Goal: Task Accomplishment & Management: Use online tool/utility

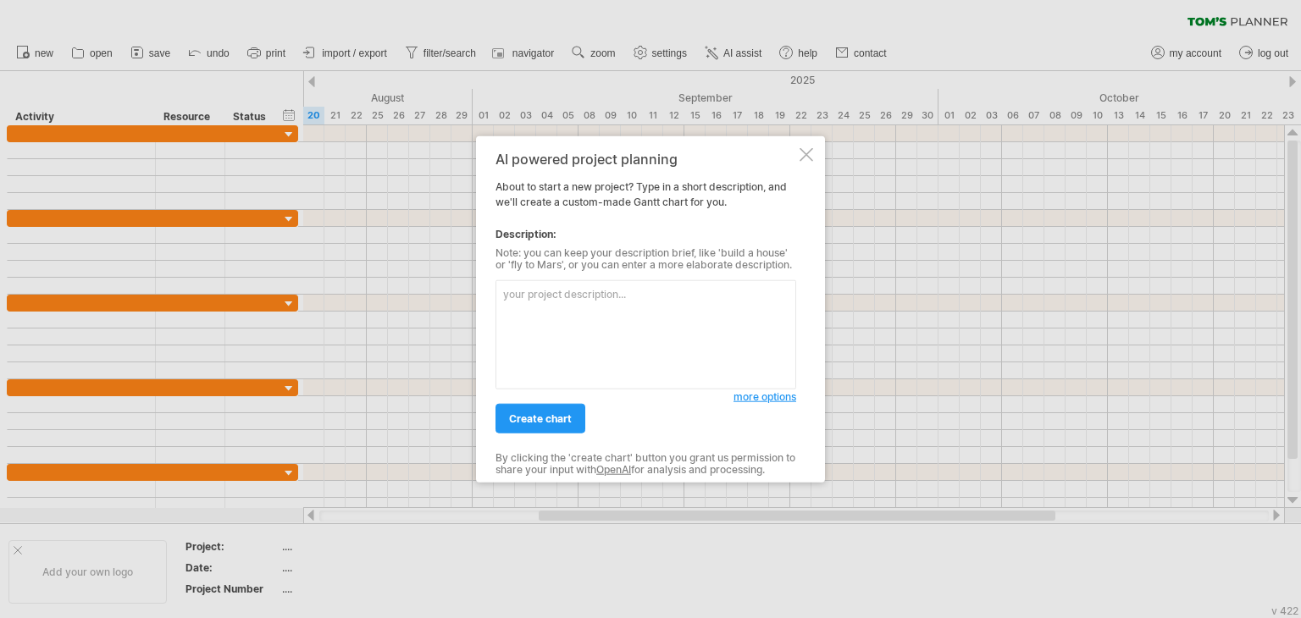
click at [626, 285] on textarea at bounding box center [646, 334] width 301 height 109
type textarea "7"
click at [600, 298] on textarea "7" at bounding box center [646, 334] width 301 height 109
paste textarea "Internship induction & setup → 5 days ([DATE] – [DATE]) Requirement gathering &…"
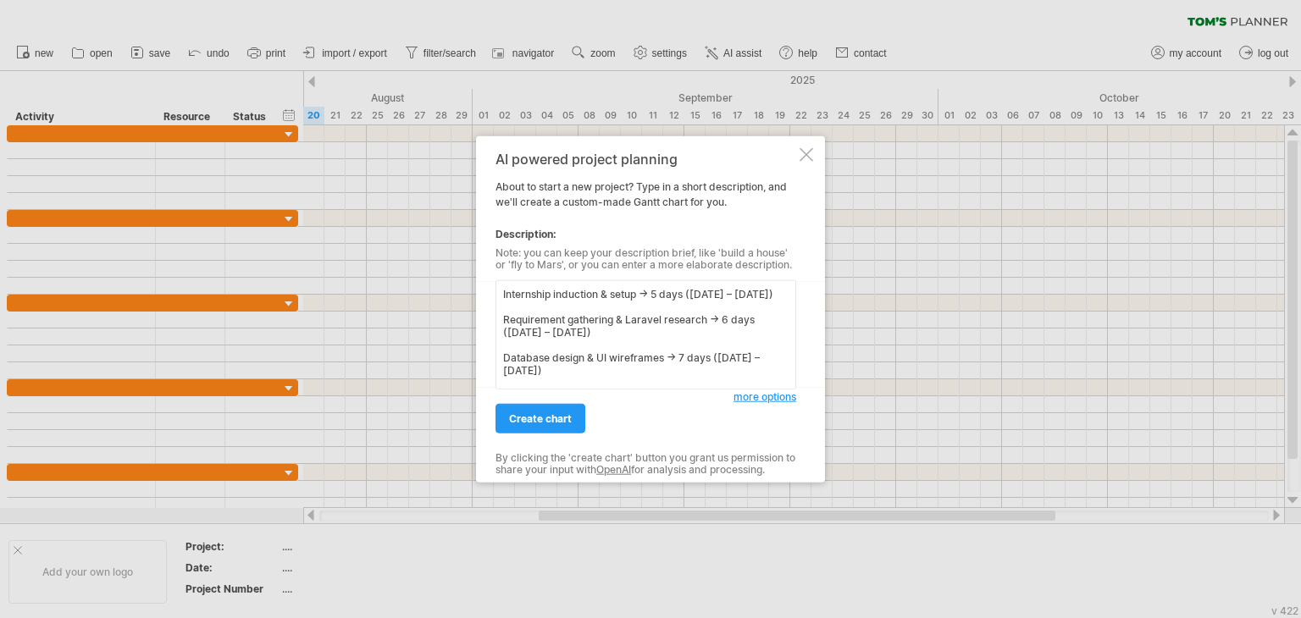
scroll to position [169, 0]
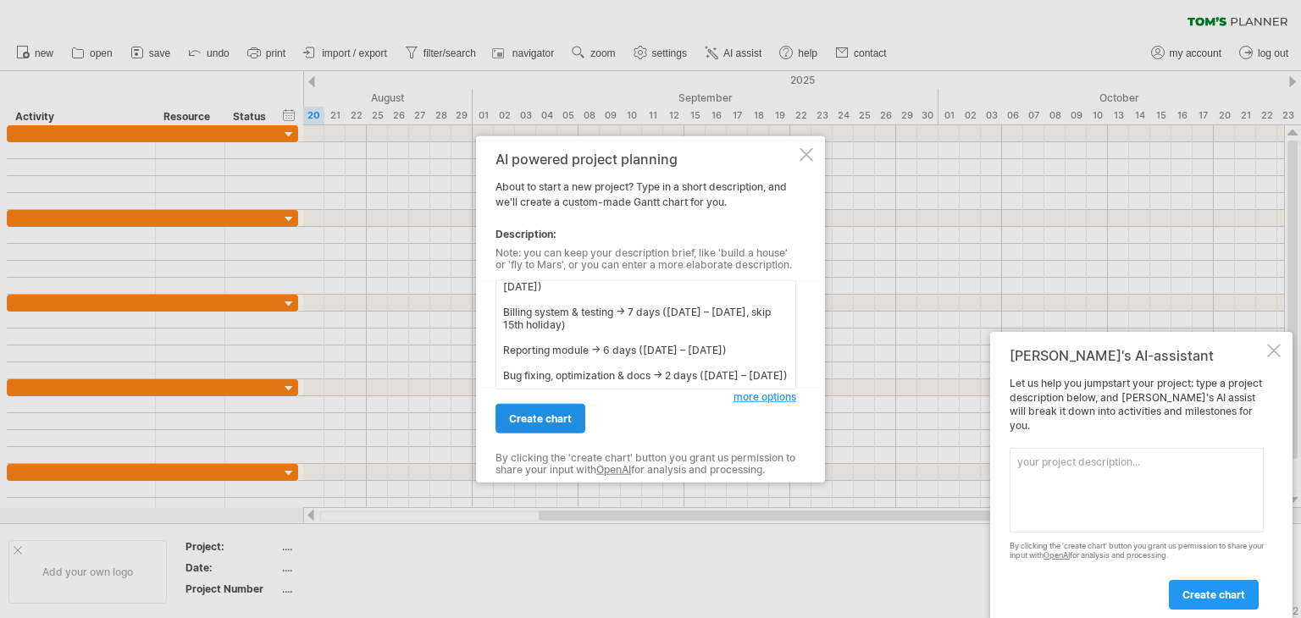
type textarea "Internship induction & setup → 5 days ([DATE] – [DATE]) Requirement gathering &…"
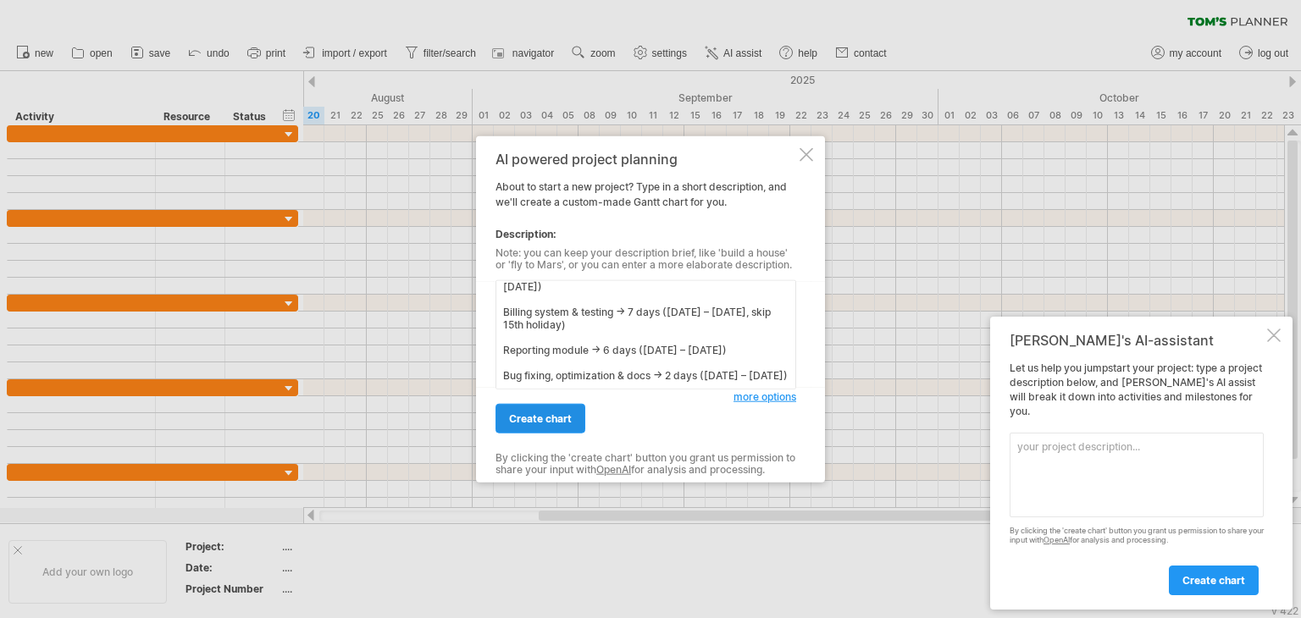
click at [534, 405] on link "create chart" at bounding box center [541, 419] width 90 height 30
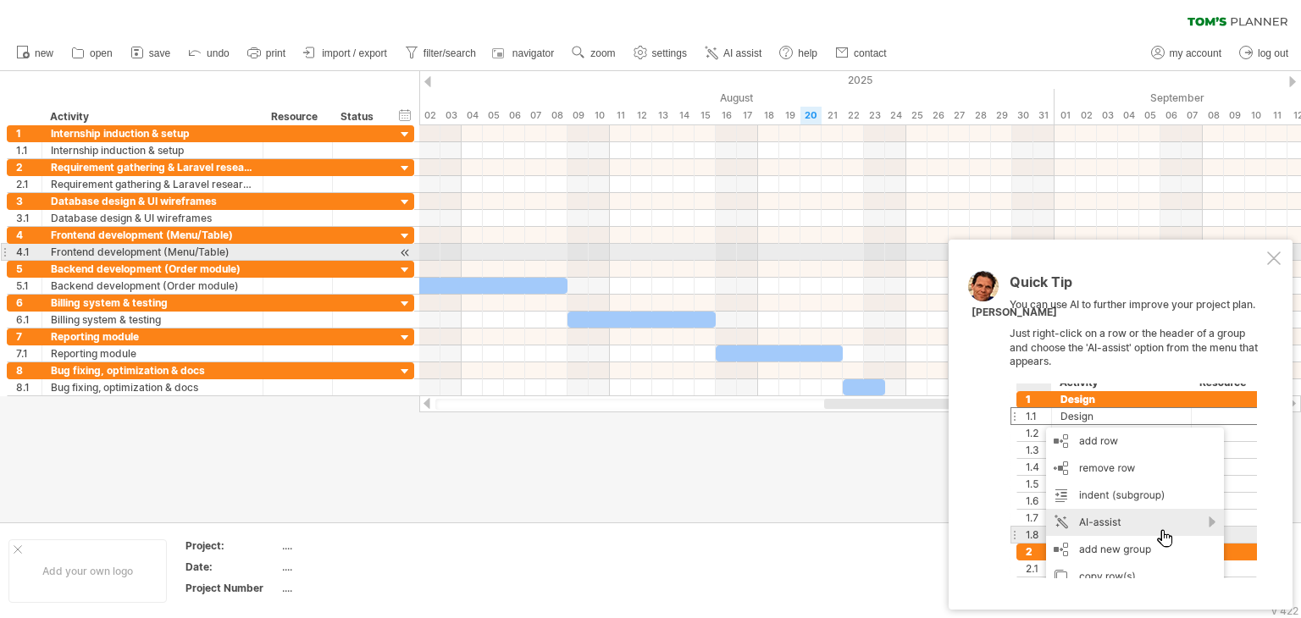
click at [1269, 261] on div at bounding box center [1274, 259] width 14 height 14
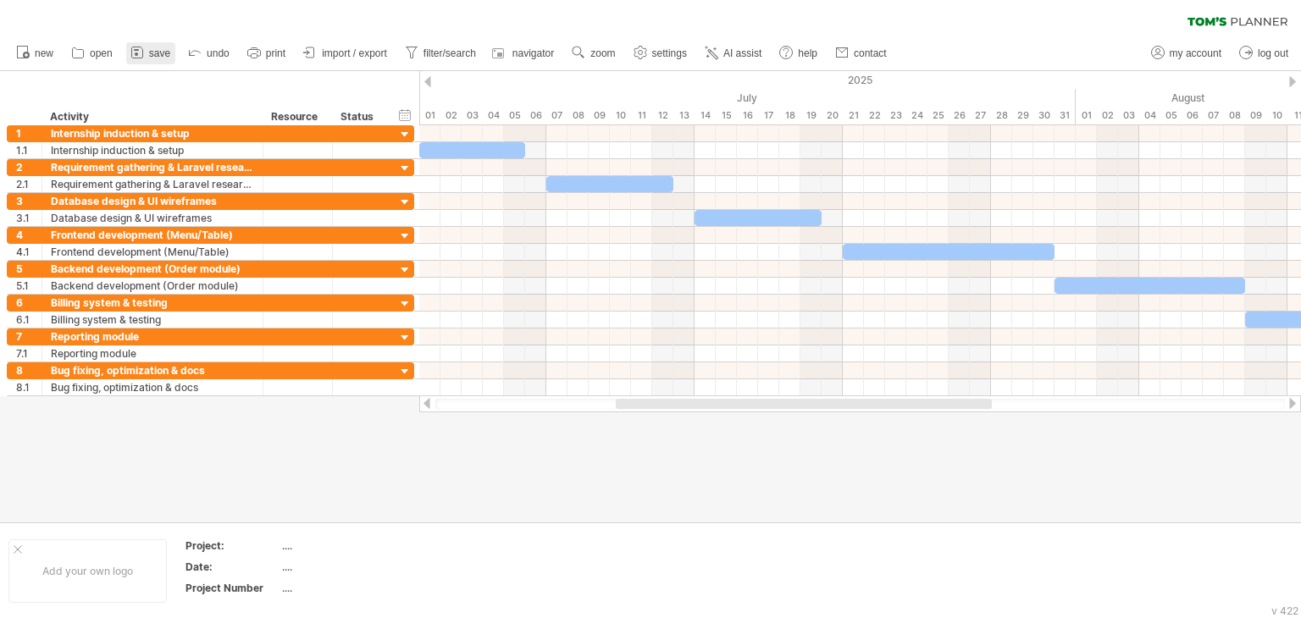
click at [161, 54] on span "save" at bounding box center [159, 53] width 21 height 12
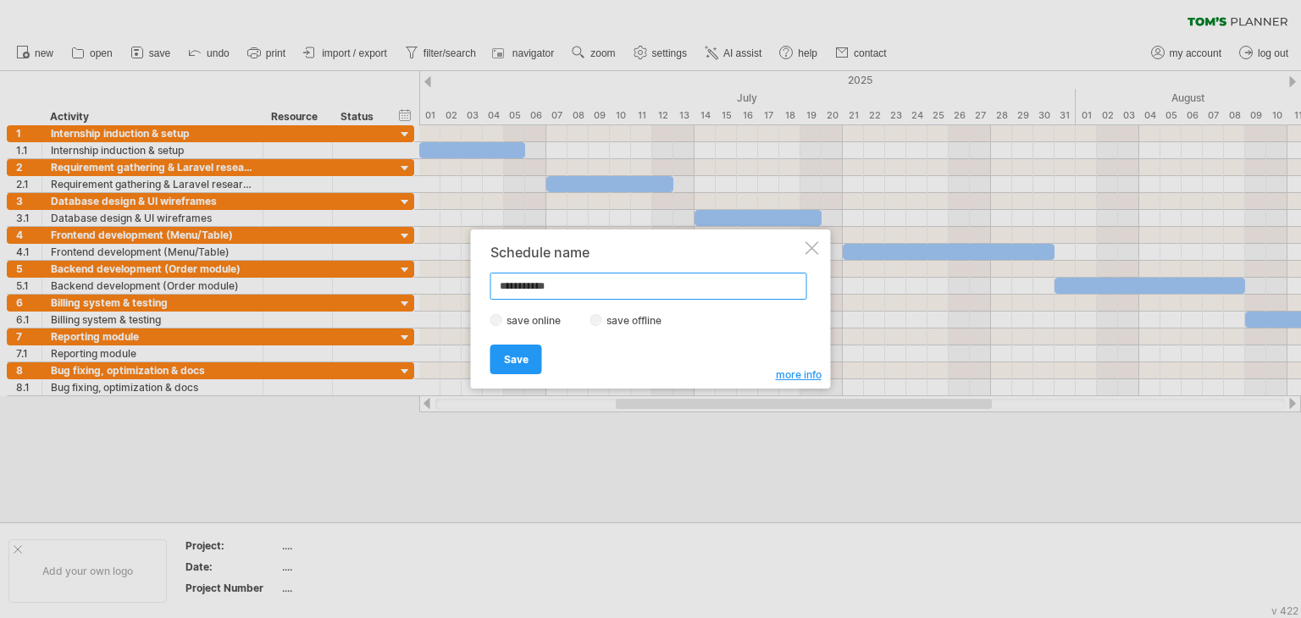
click at [579, 279] on input "**********" at bounding box center [649, 286] width 317 height 27
click at [319, 113] on div at bounding box center [650, 309] width 1301 height 618
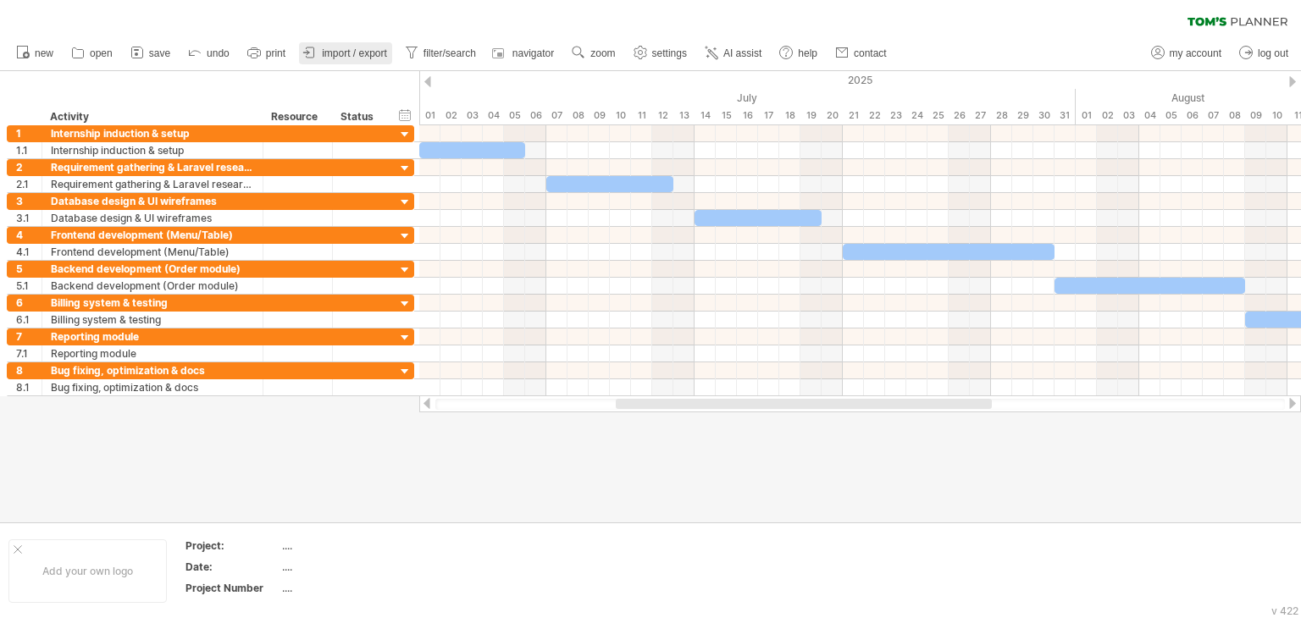
click at [349, 52] on span "import / export" at bounding box center [354, 53] width 65 height 12
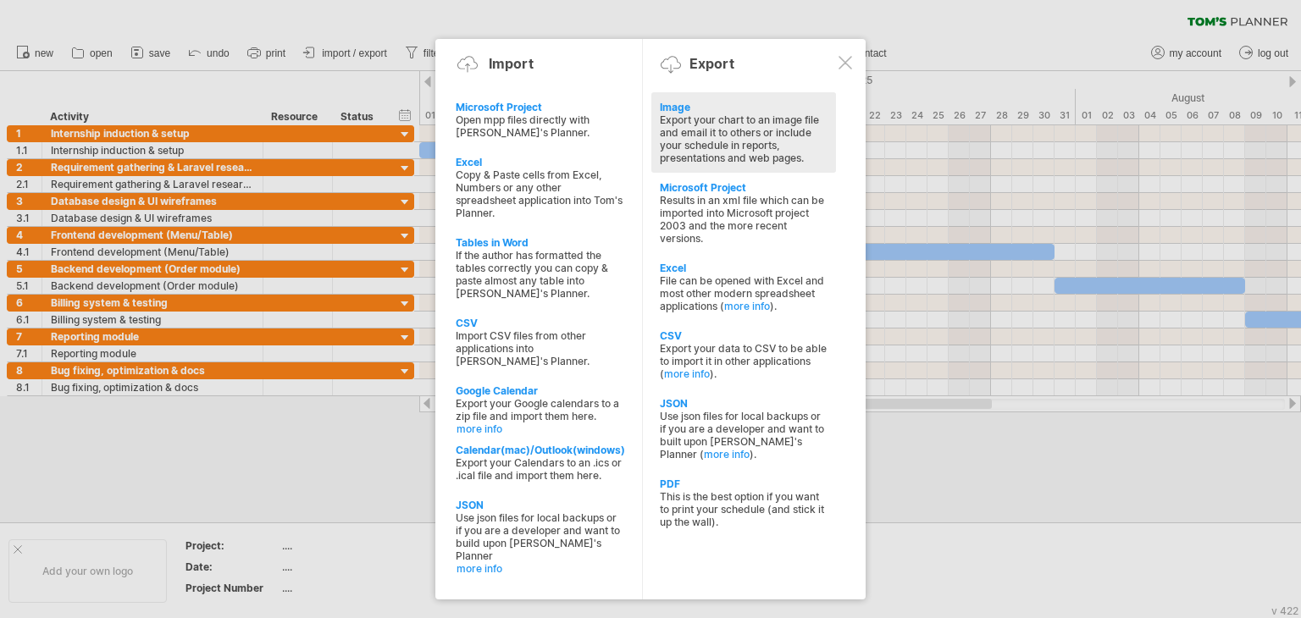
click at [722, 160] on div "Export your chart to an image file and email it to others or include your sched…" at bounding box center [744, 139] width 168 height 51
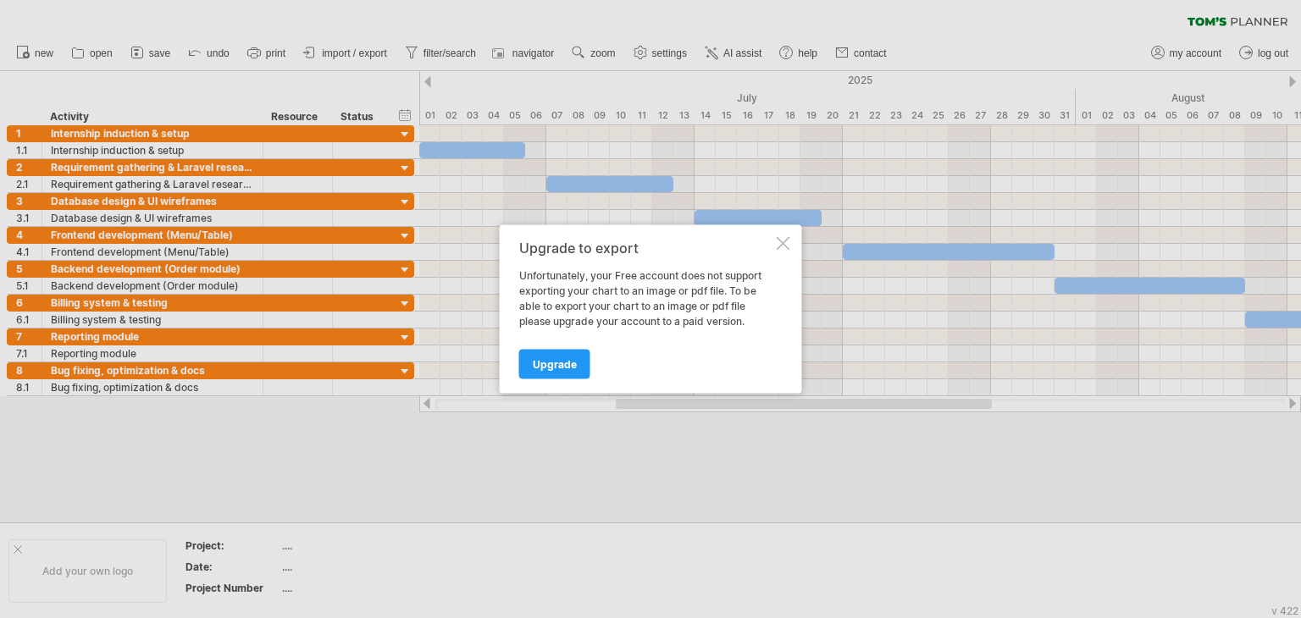
click at [789, 248] on div at bounding box center [784, 244] width 14 height 14
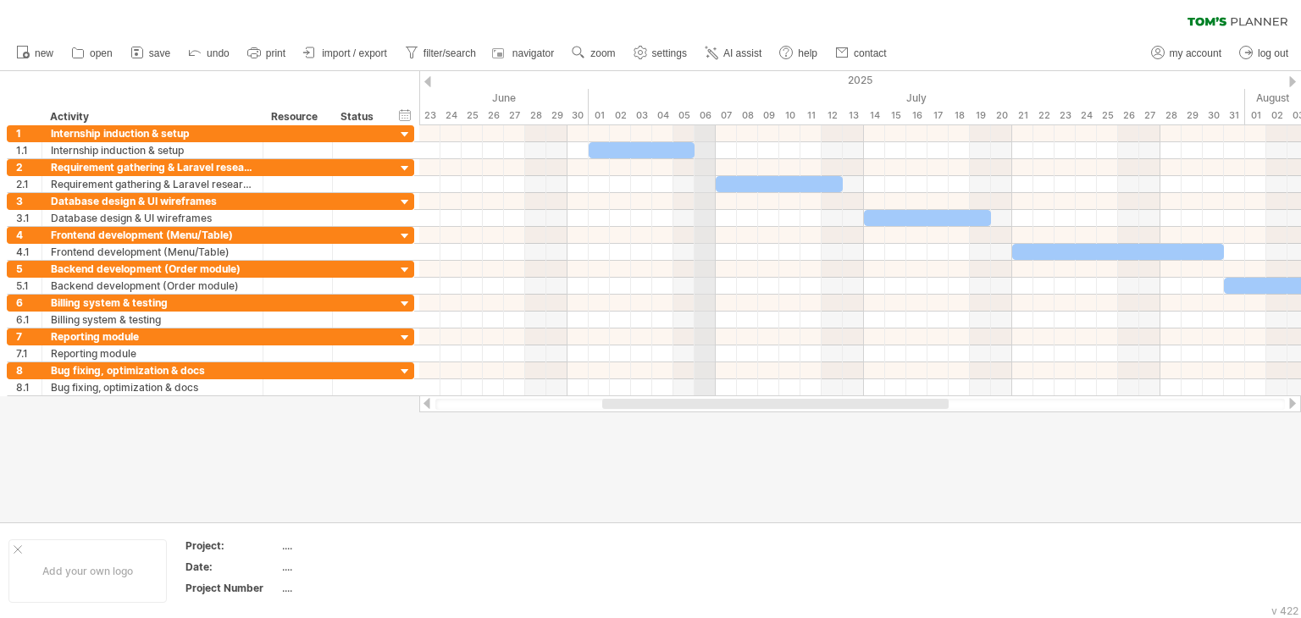
click at [701, 103] on div "July" at bounding box center [917, 98] width 657 height 18
click at [593, 47] on span "zoom" at bounding box center [602, 53] width 25 height 12
click at [634, 74] on div "Month" at bounding box center [648, 69] width 94 height 27
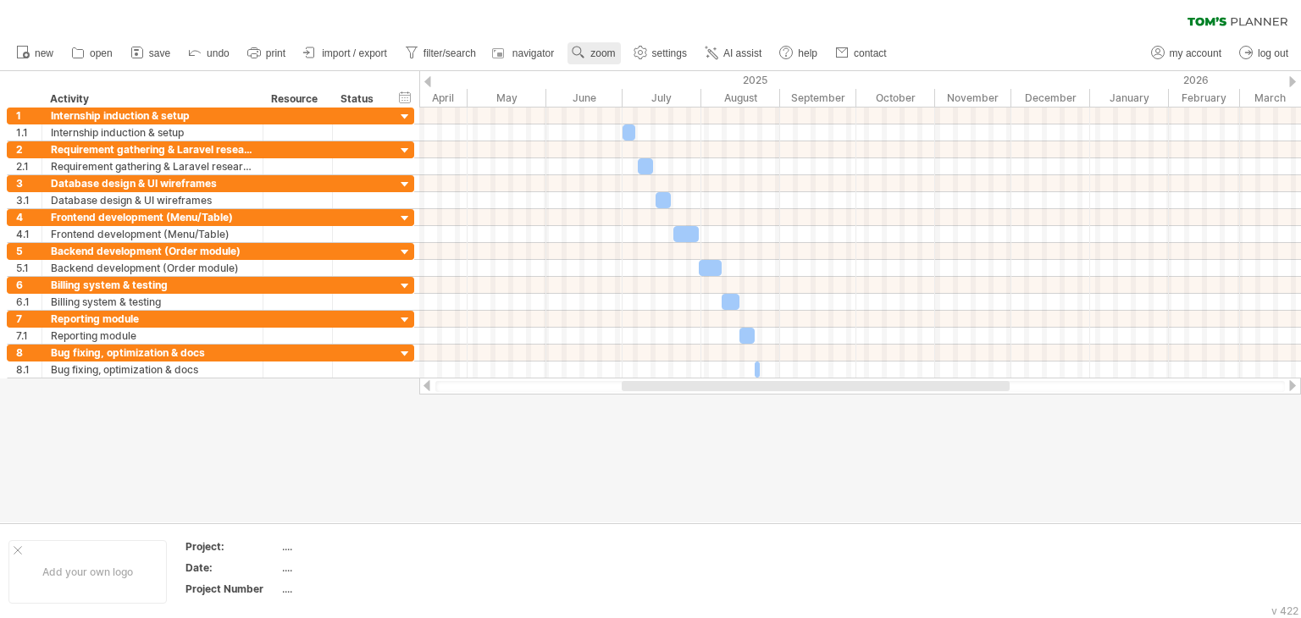
click at [586, 47] on use at bounding box center [578, 52] width 17 height 17
click at [607, 84] on div "Week" at bounding box center [642, 95] width 94 height 27
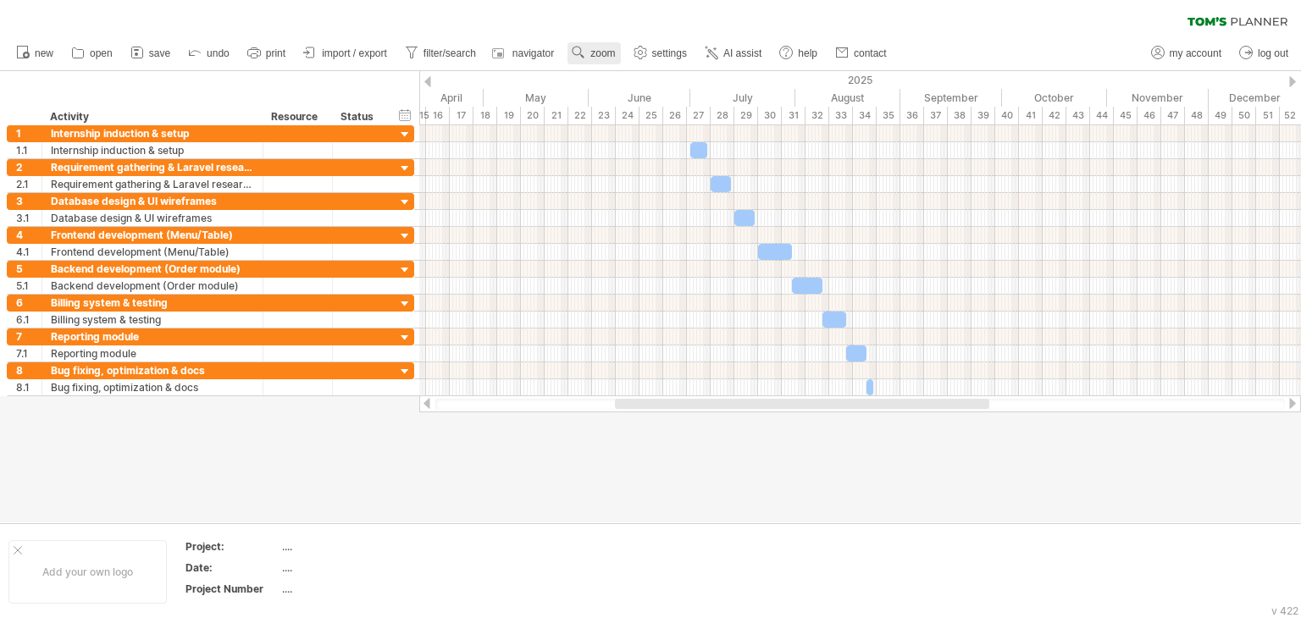
click at [610, 55] on span "zoom" at bounding box center [602, 53] width 25 height 12
click at [657, 98] on div "Week" at bounding box center [665, 104] width 94 height 27
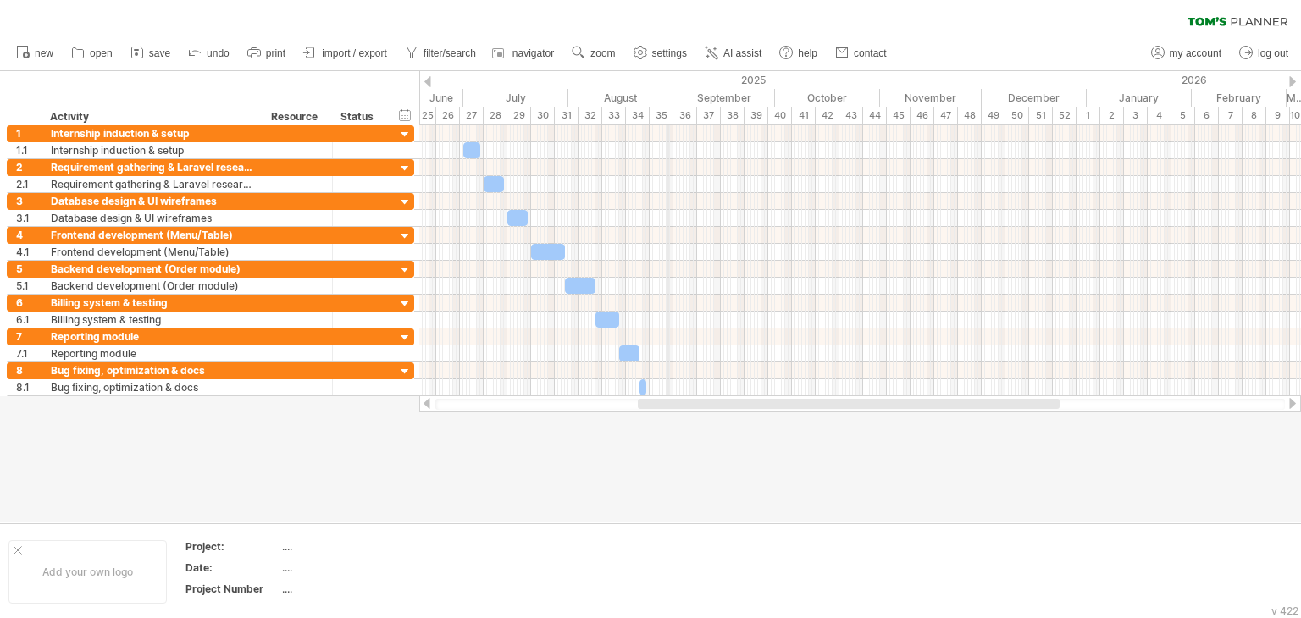
click at [668, 98] on div "August" at bounding box center [620, 98] width 105 height 18
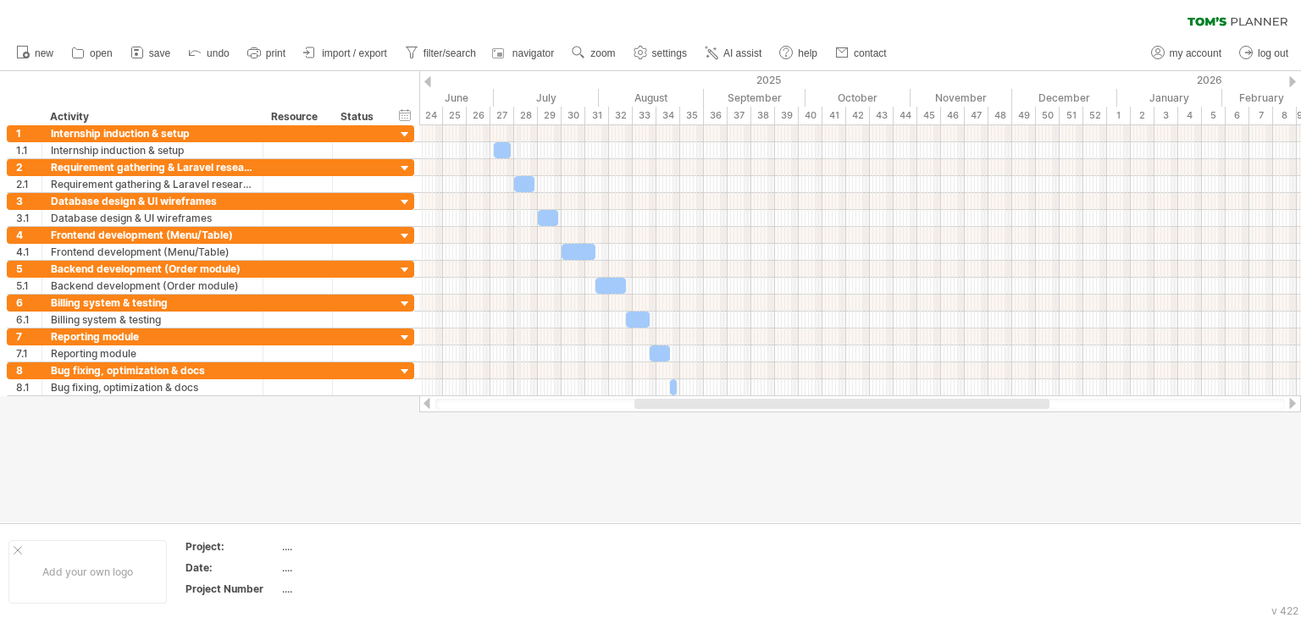
click at [519, 114] on div "28" at bounding box center [526, 116] width 24 height 18
click at [513, 113] on div "27" at bounding box center [503, 116] width 24 height 18
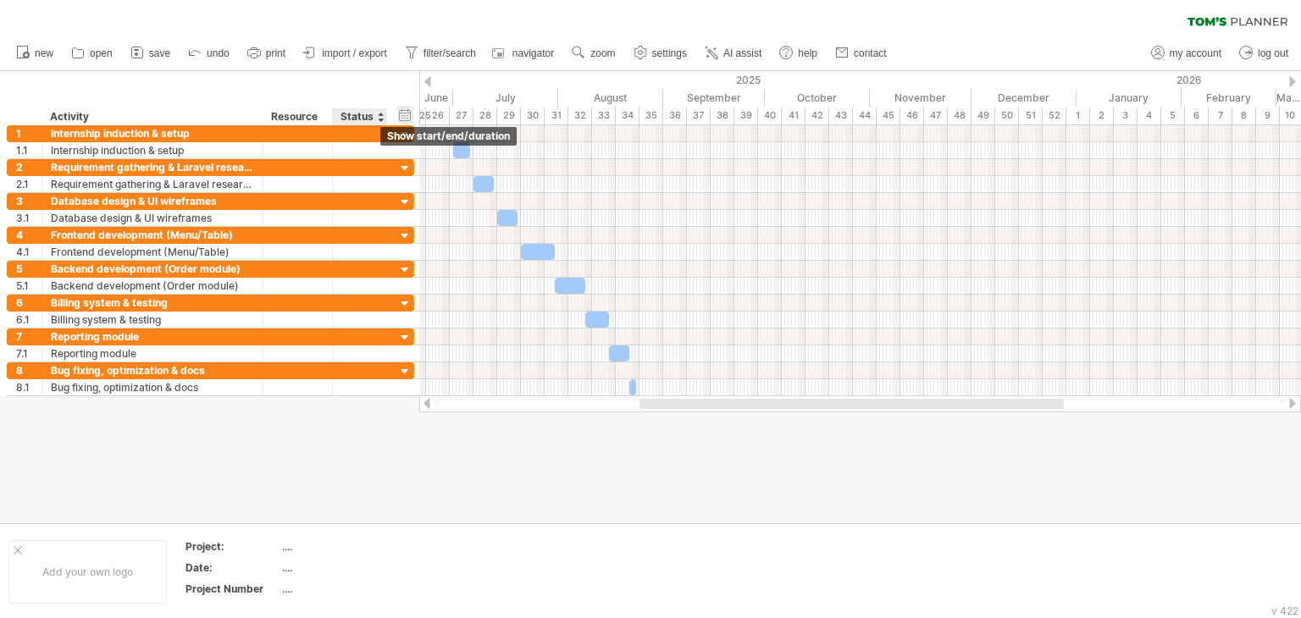
click at [404, 115] on div "hide start/end/duration show start/end/duration" at bounding box center [405, 115] width 16 height 18
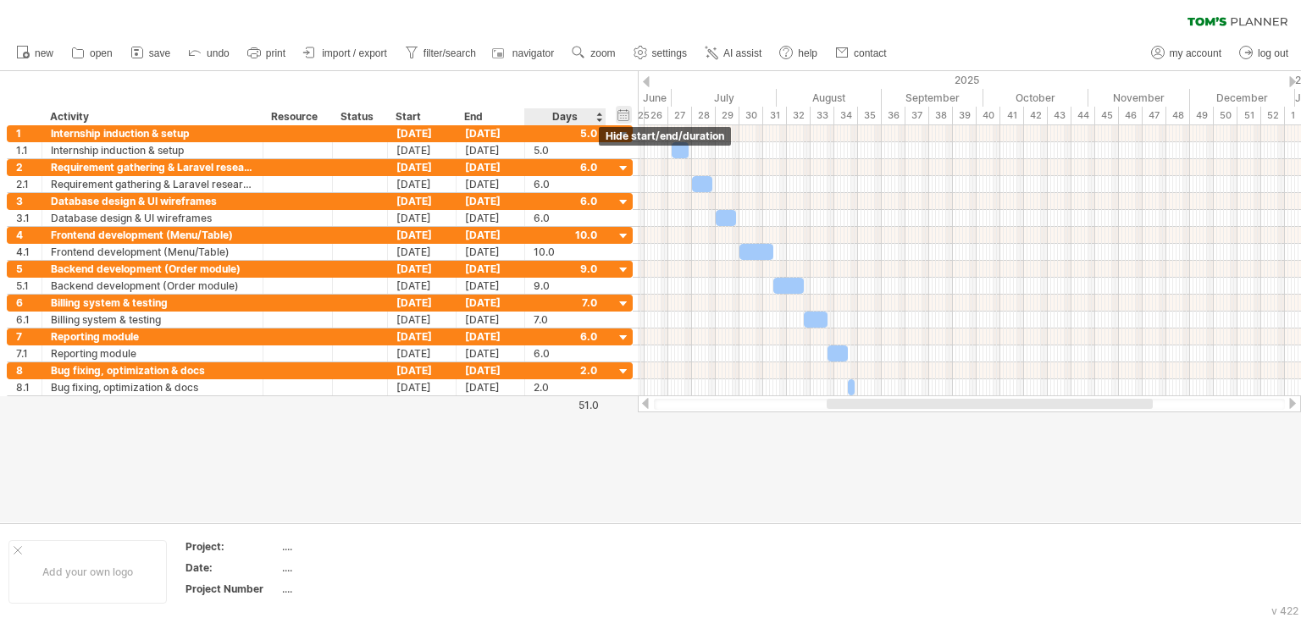
click at [620, 117] on div "hide start/end/duration show start/end/duration" at bounding box center [624, 115] width 16 height 18
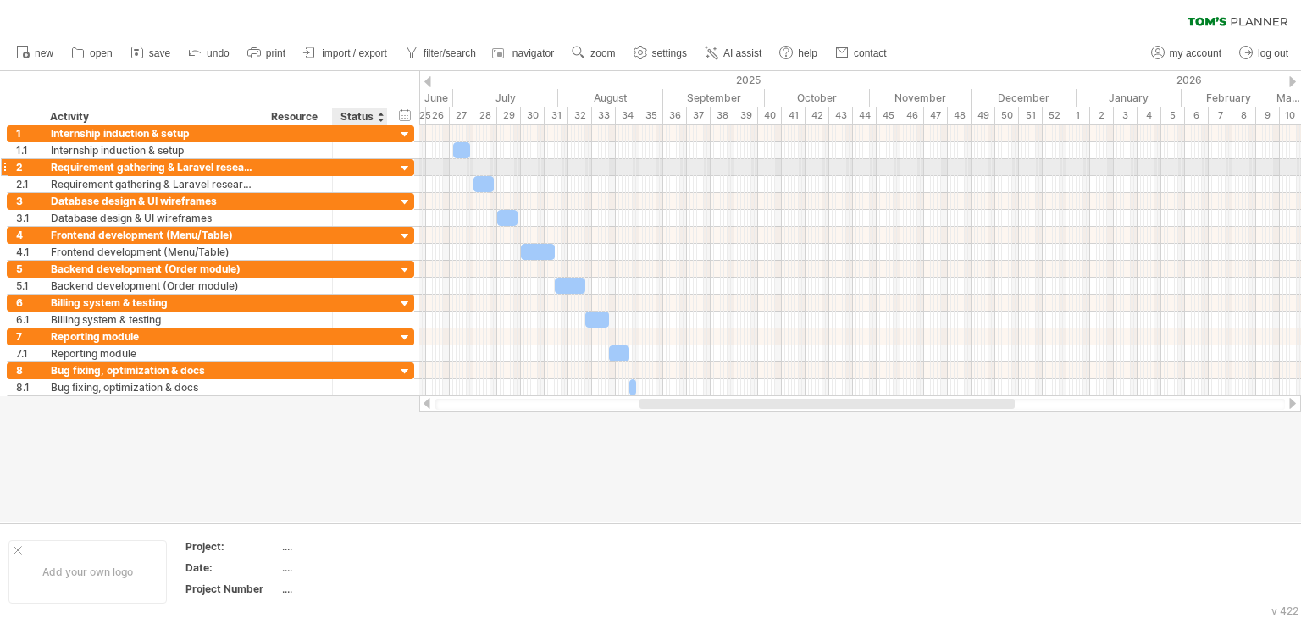
click at [401, 165] on div at bounding box center [405, 169] width 16 height 16
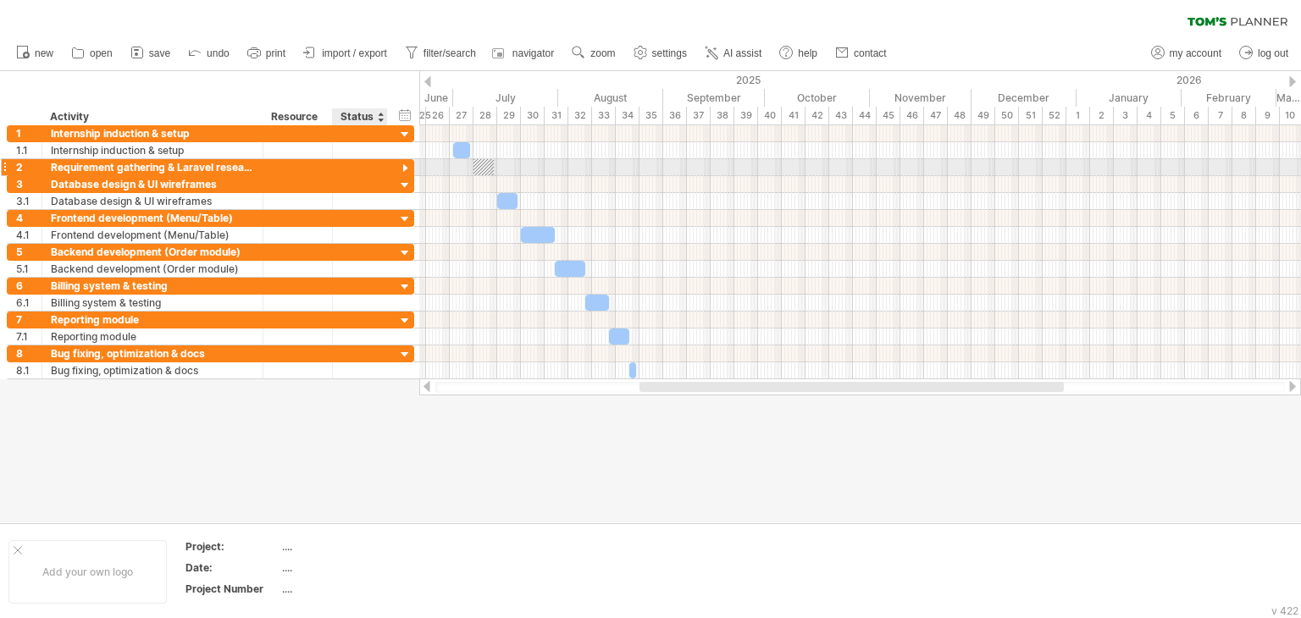
click at [401, 165] on div at bounding box center [405, 169] width 16 height 16
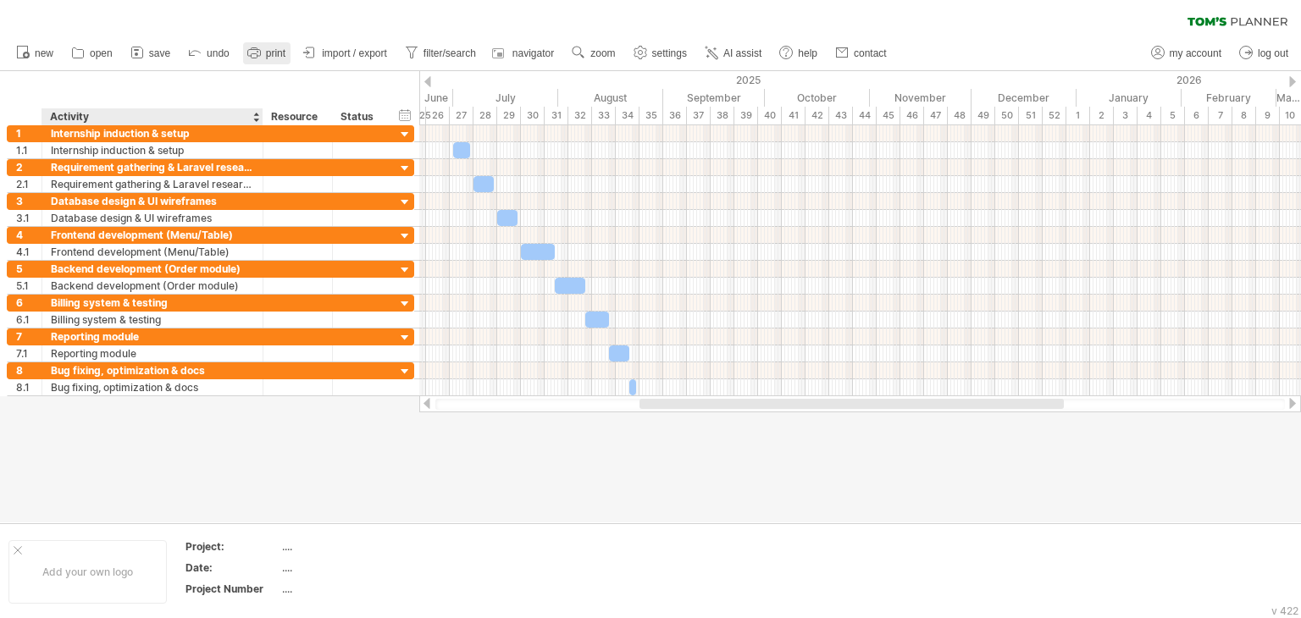
click at [252, 62] on link "print" at bounding box center [266, 53] width 47 height 22
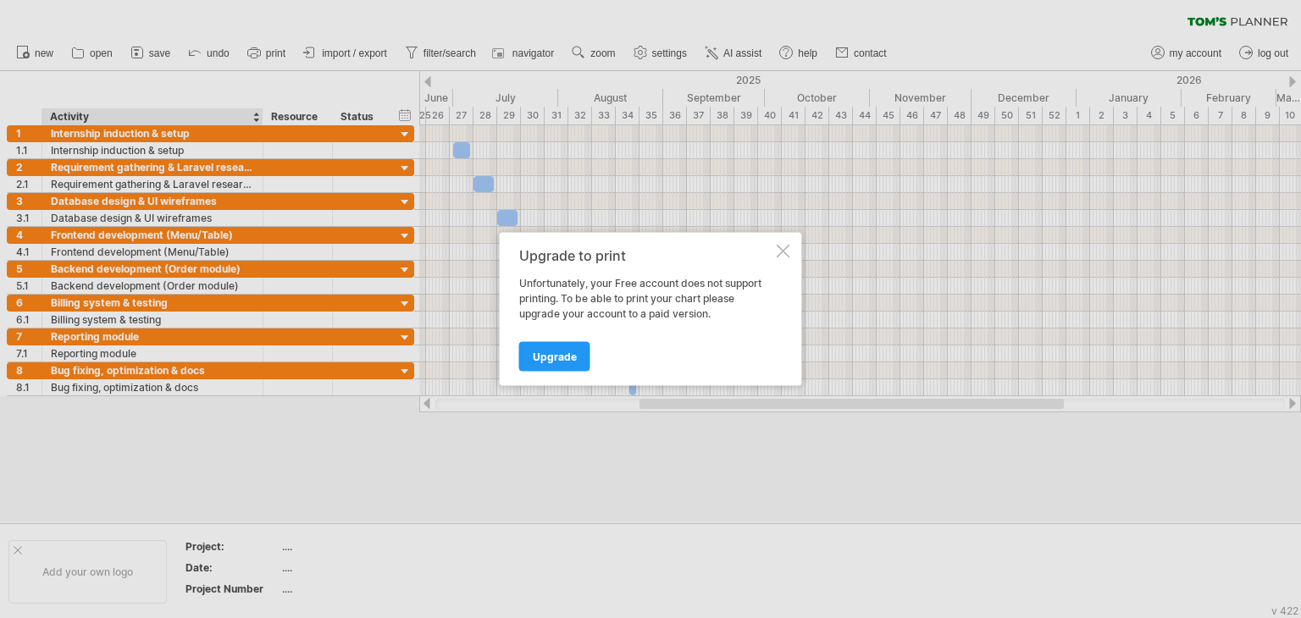
click at [774, 254] on div "Upgrade to print Unfortunately, your Free account does not support printing. To…" at bounding box center [651, 309] width 302 height 153
click at [790, 248] on div at bounding box center [784, 252] width 14 height 14
